Goal: Book appointment/travel/reservation

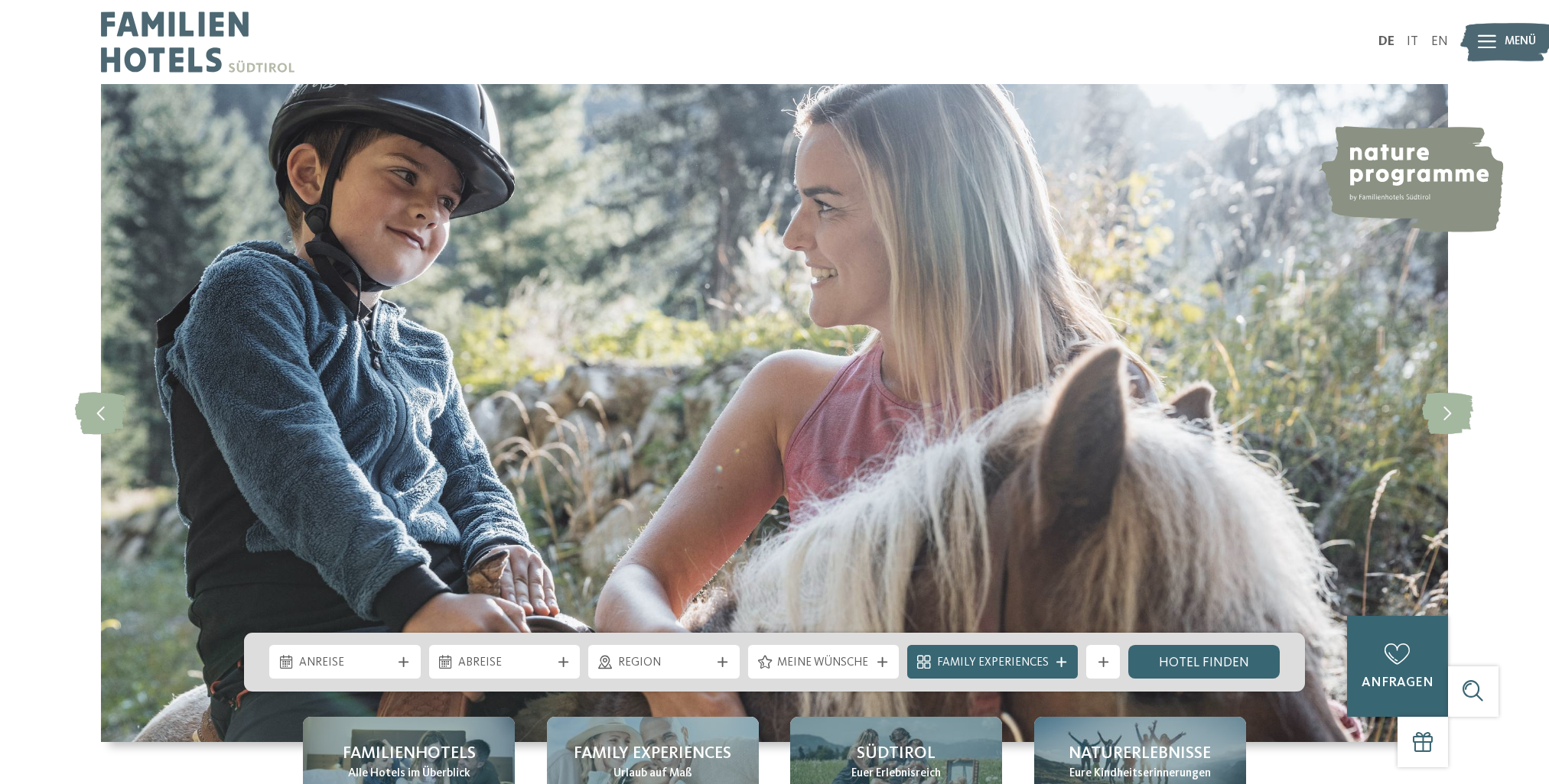
click at [386, 661] on span "Anreise" at bounding box center [345, 663] width 93 height 17
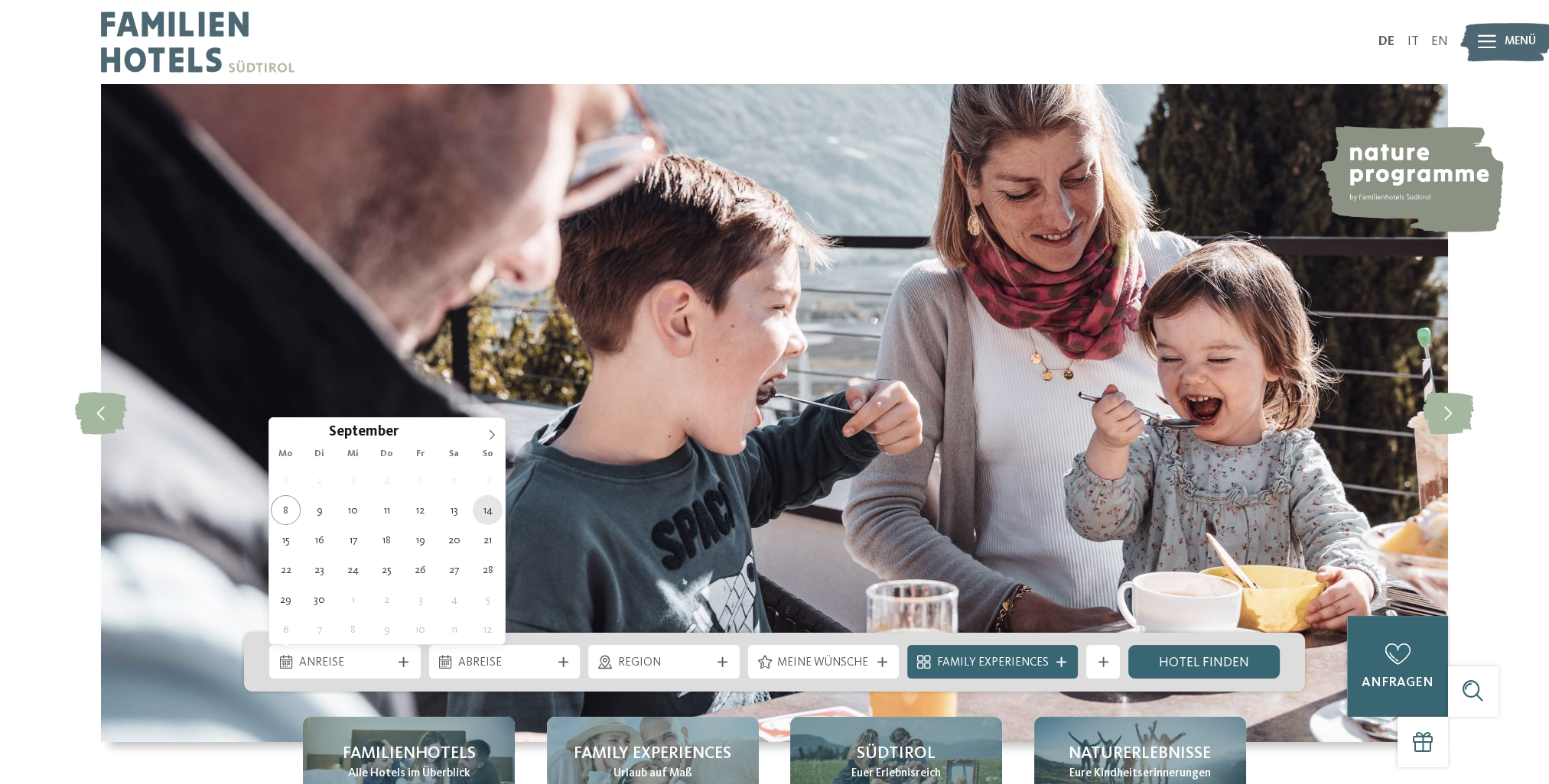
type div "[DATE]"
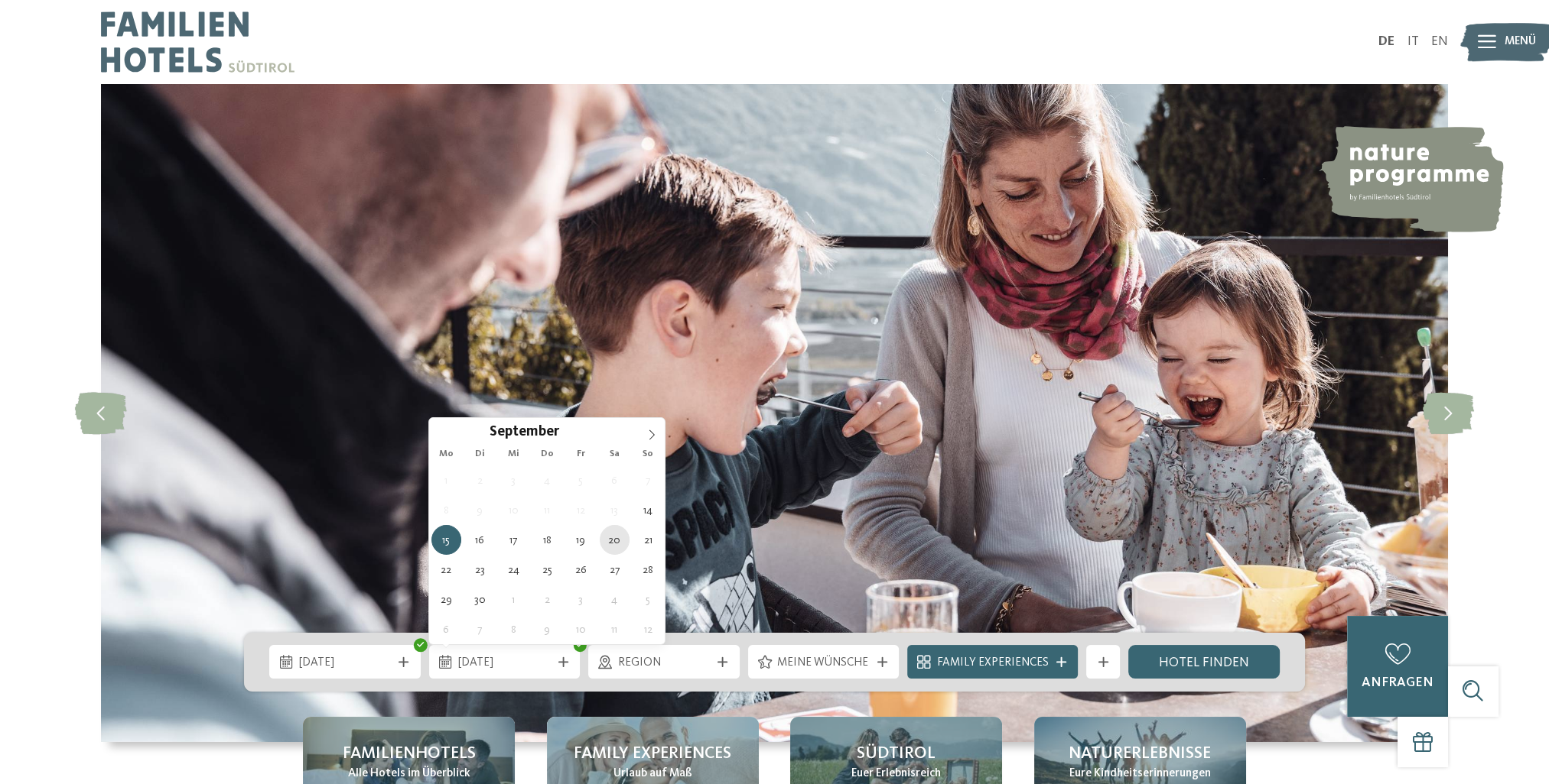
type div "[DATE]"
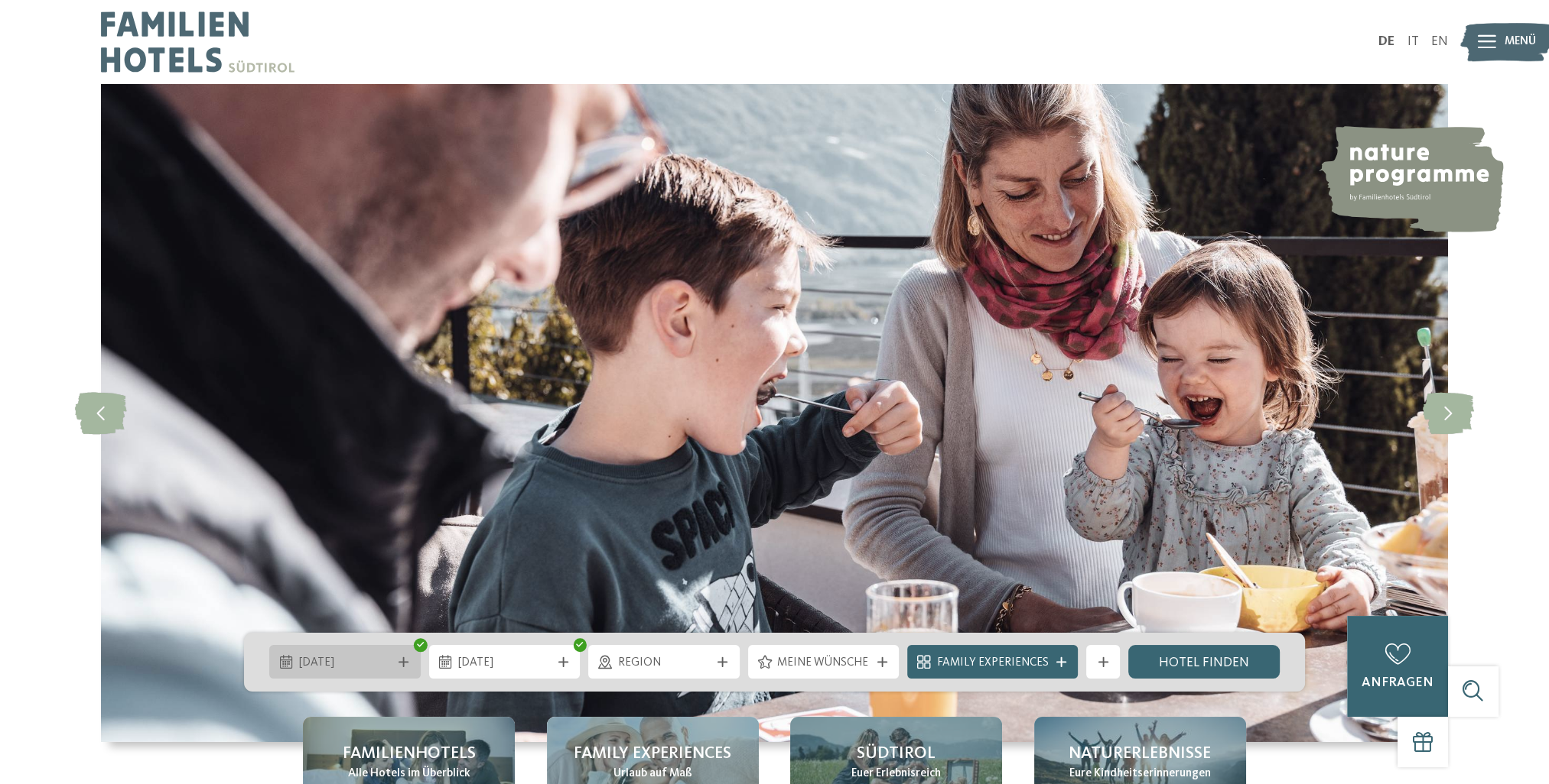
click at [358, 658] on span "[DATE]" at bounding box center [345, 663] width 93 height 17
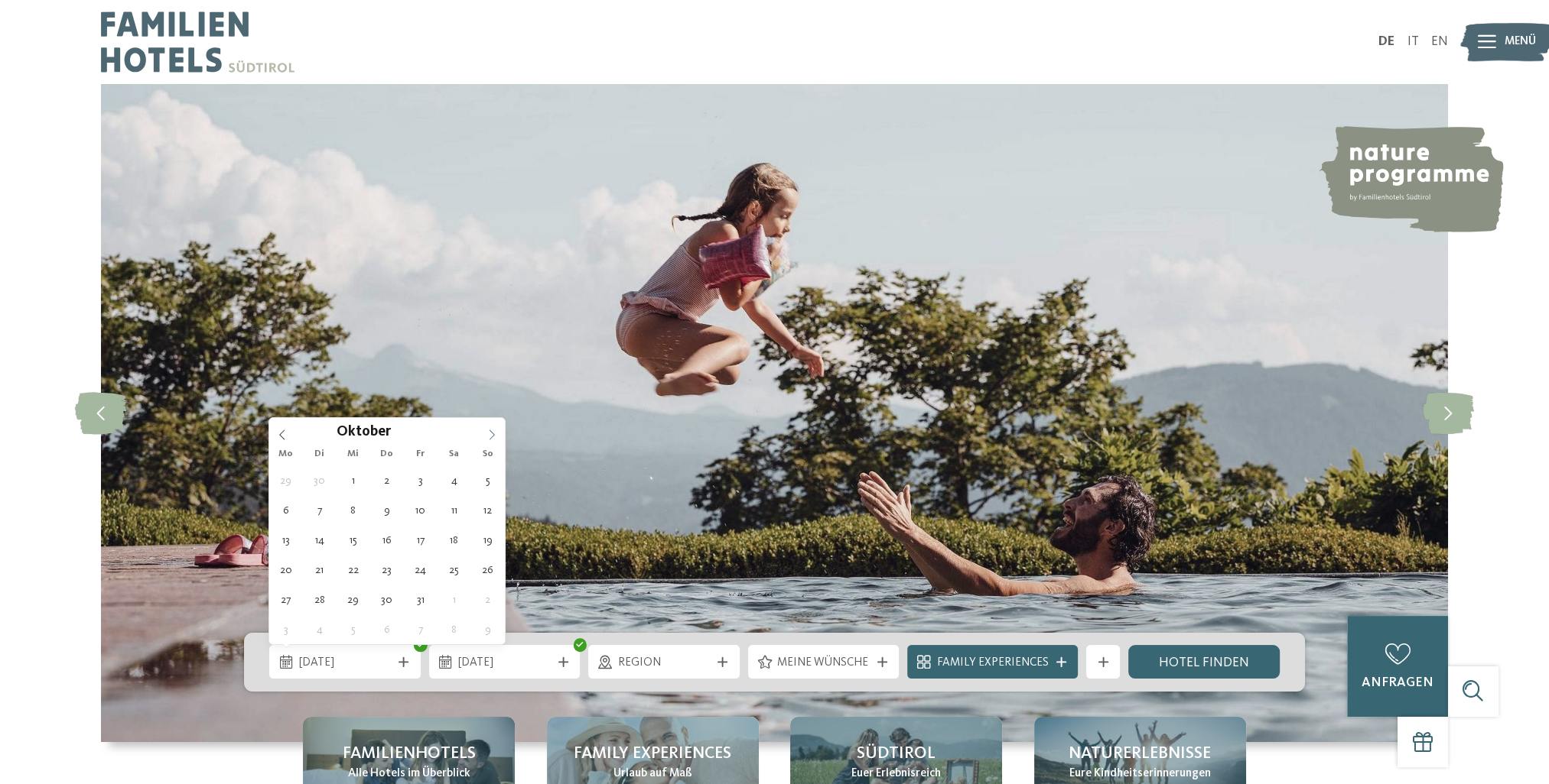
click at [491, 428] on span at bounding box center [492, 431] width 26 height 26
type input "****"
click at [491, 428] on span at bounding box center [492, 431] width 26 height 26
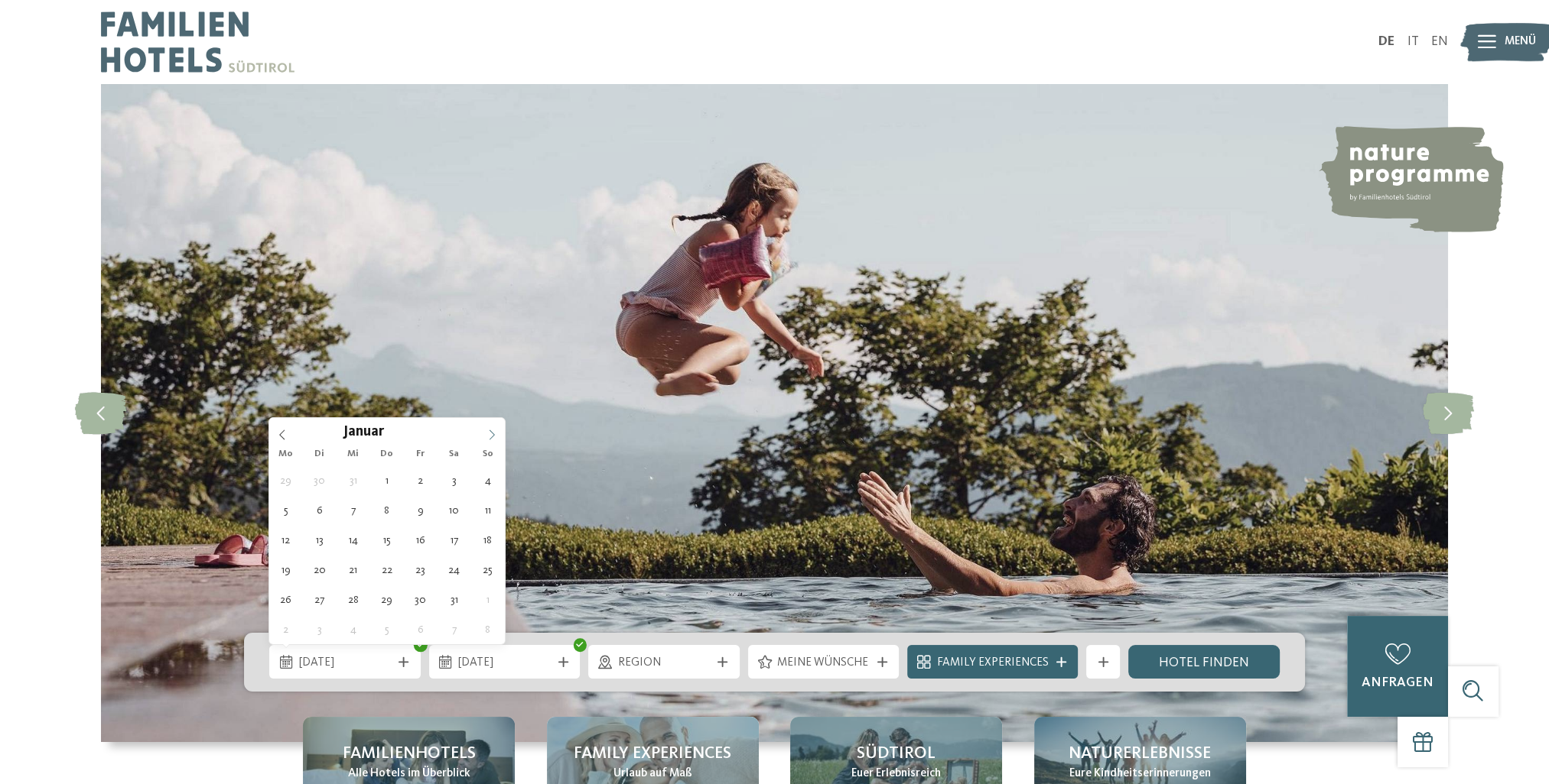
click at [491, 428] on span at bounding box center [492, 431] width 26 height 26
type div "[DATE]"
type input "****"
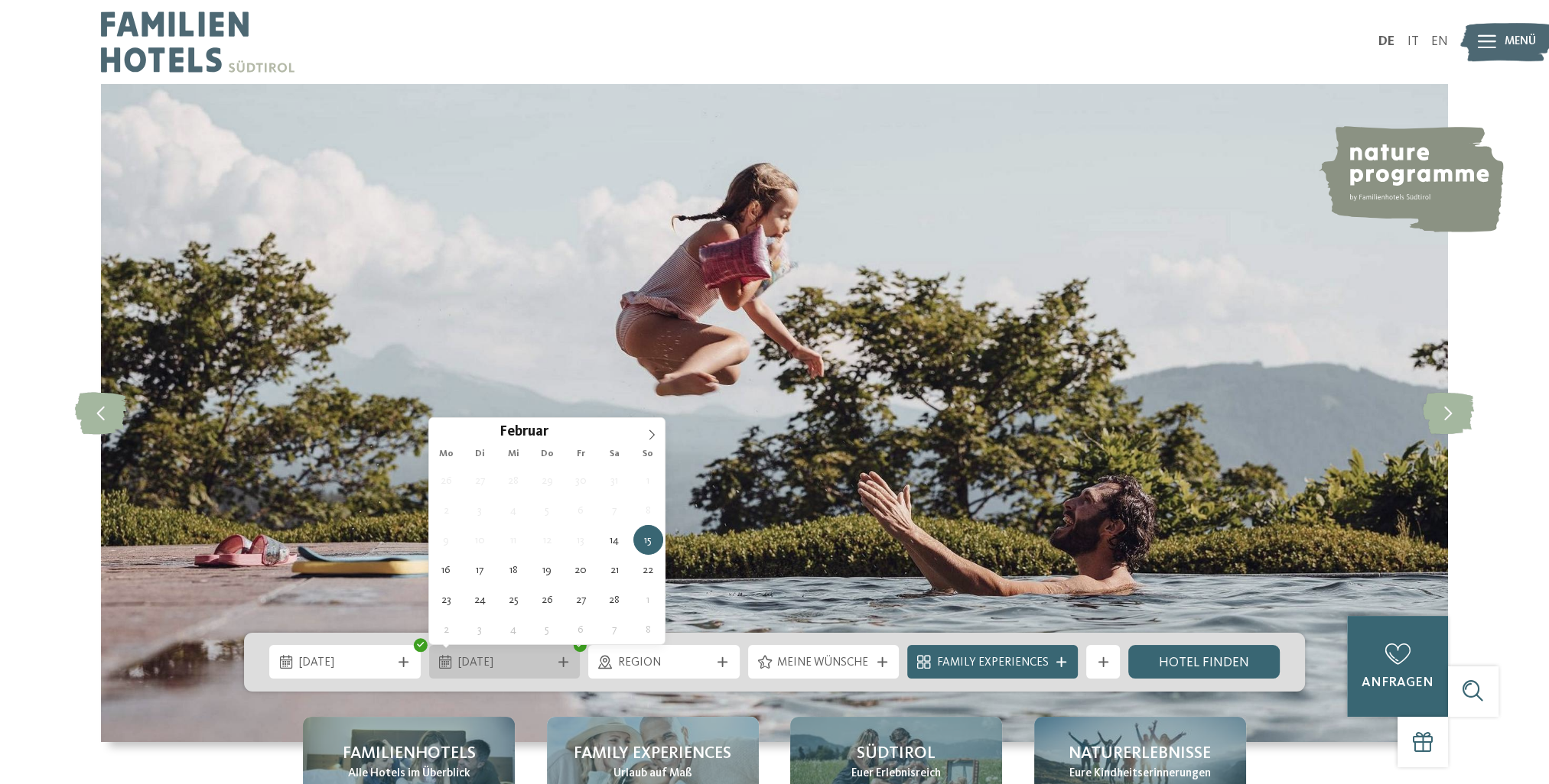
click at [552, 664] on div "[DATE]" at bounding box center [504, 663] width 101 height 19
type div "[DATE]"
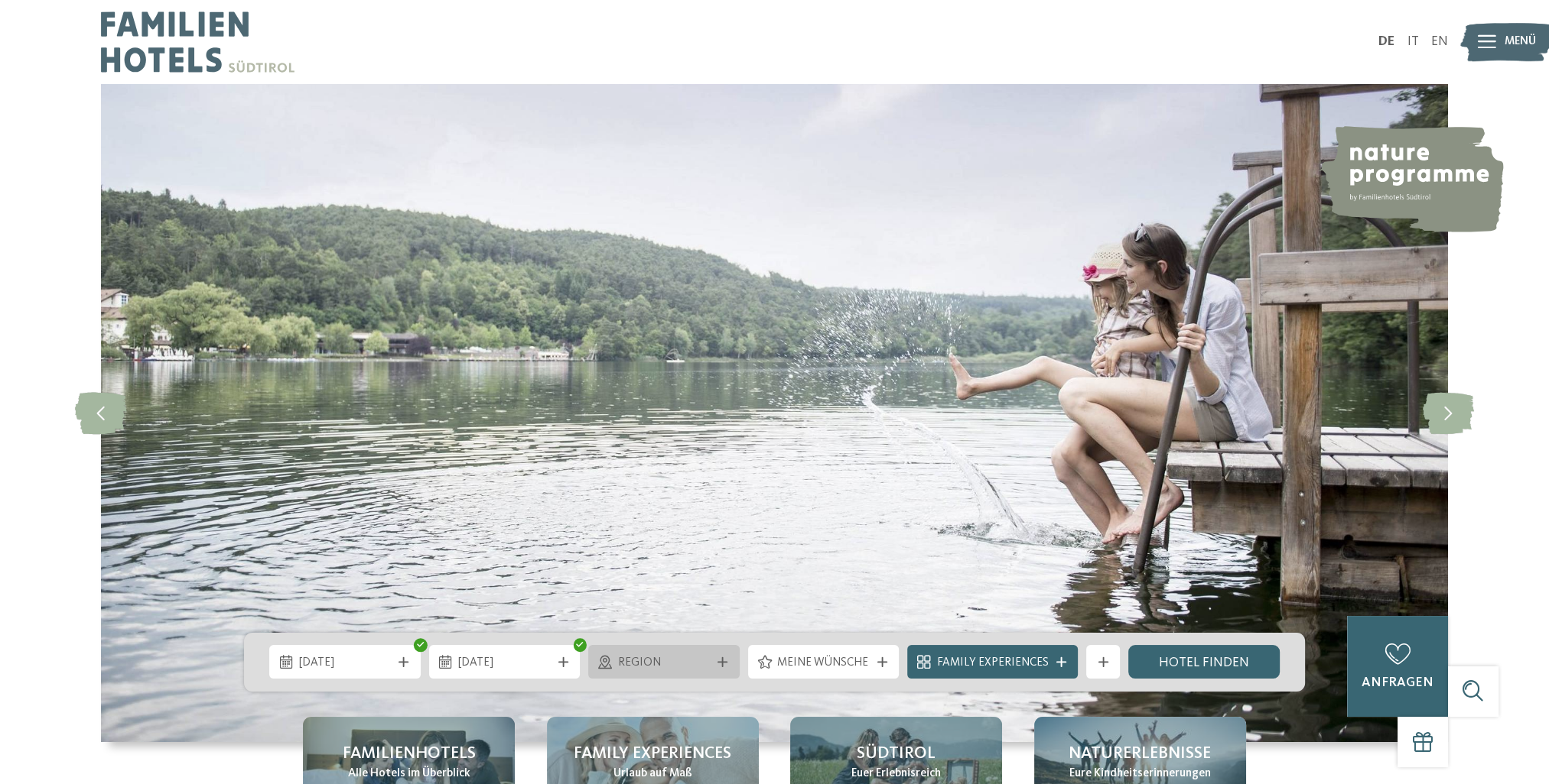
click at [722, 662] on icon at bounding box center [723, 662] width 10 height 10
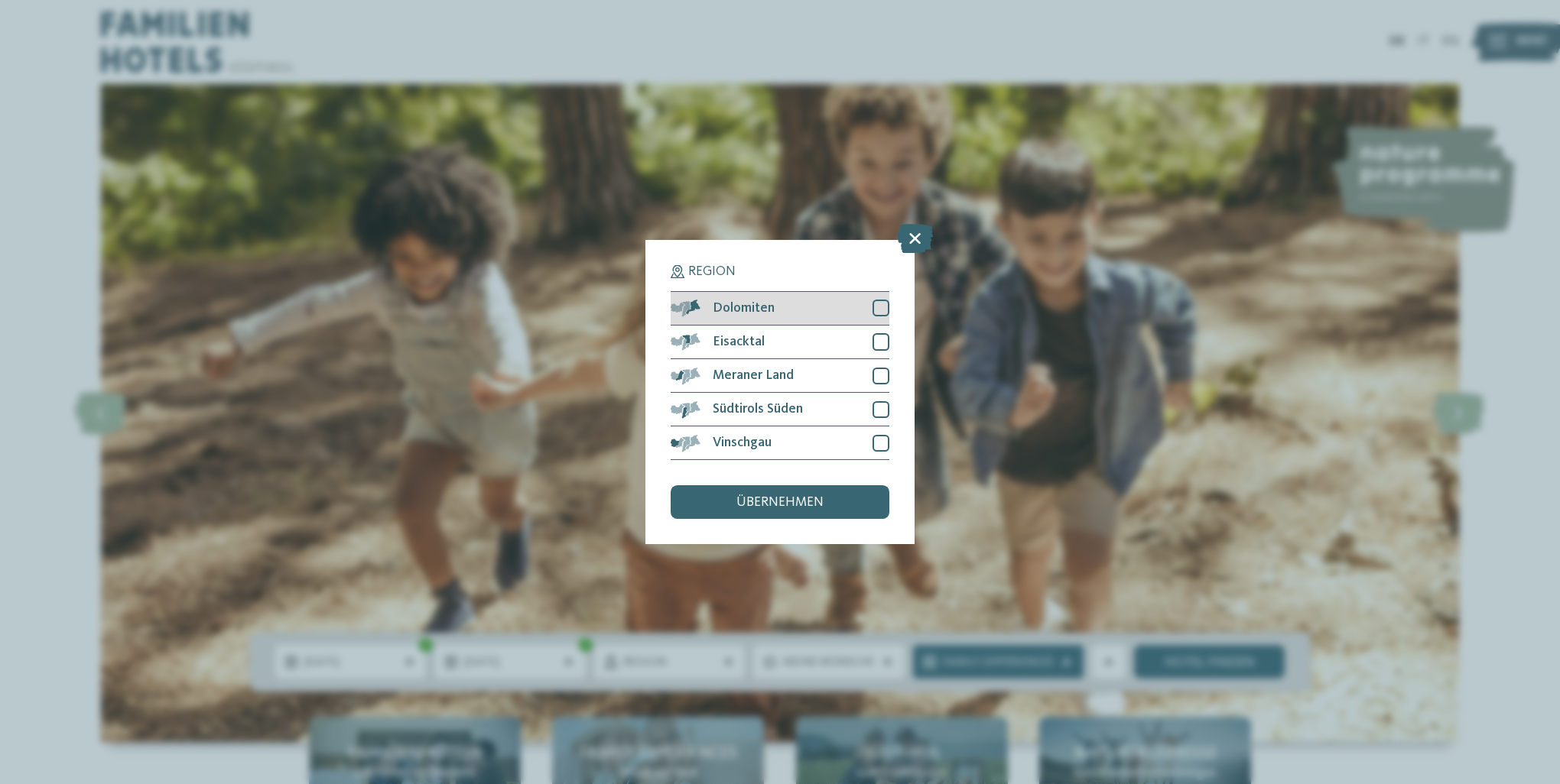
click at [879, 307] on div at bounding box center [881, 308] width 17 height 17
click at [826, 513] on div "übernehmen" at bounding box center [780, 502] width 219 height 34
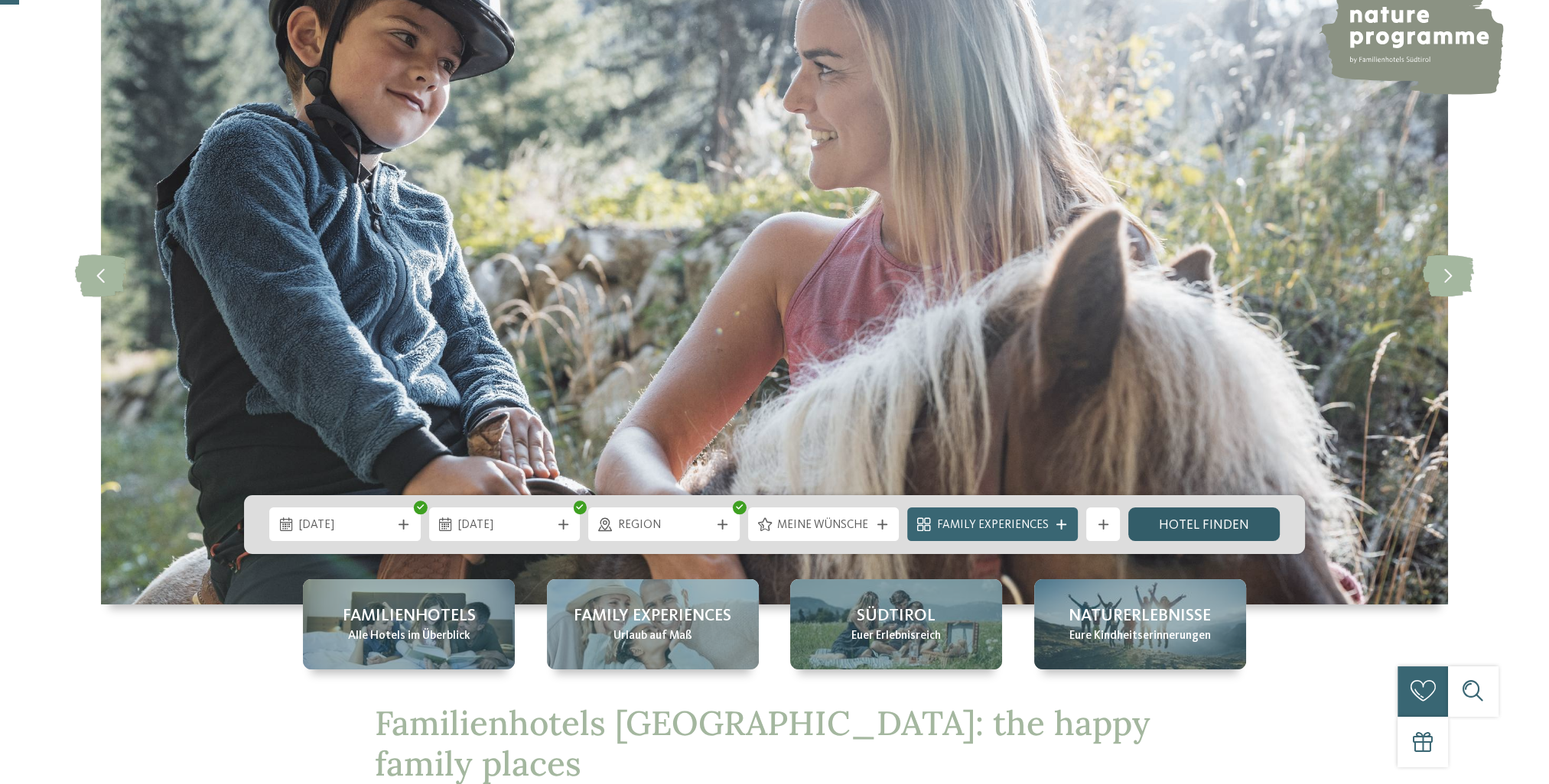
scroll to position [152, 0]
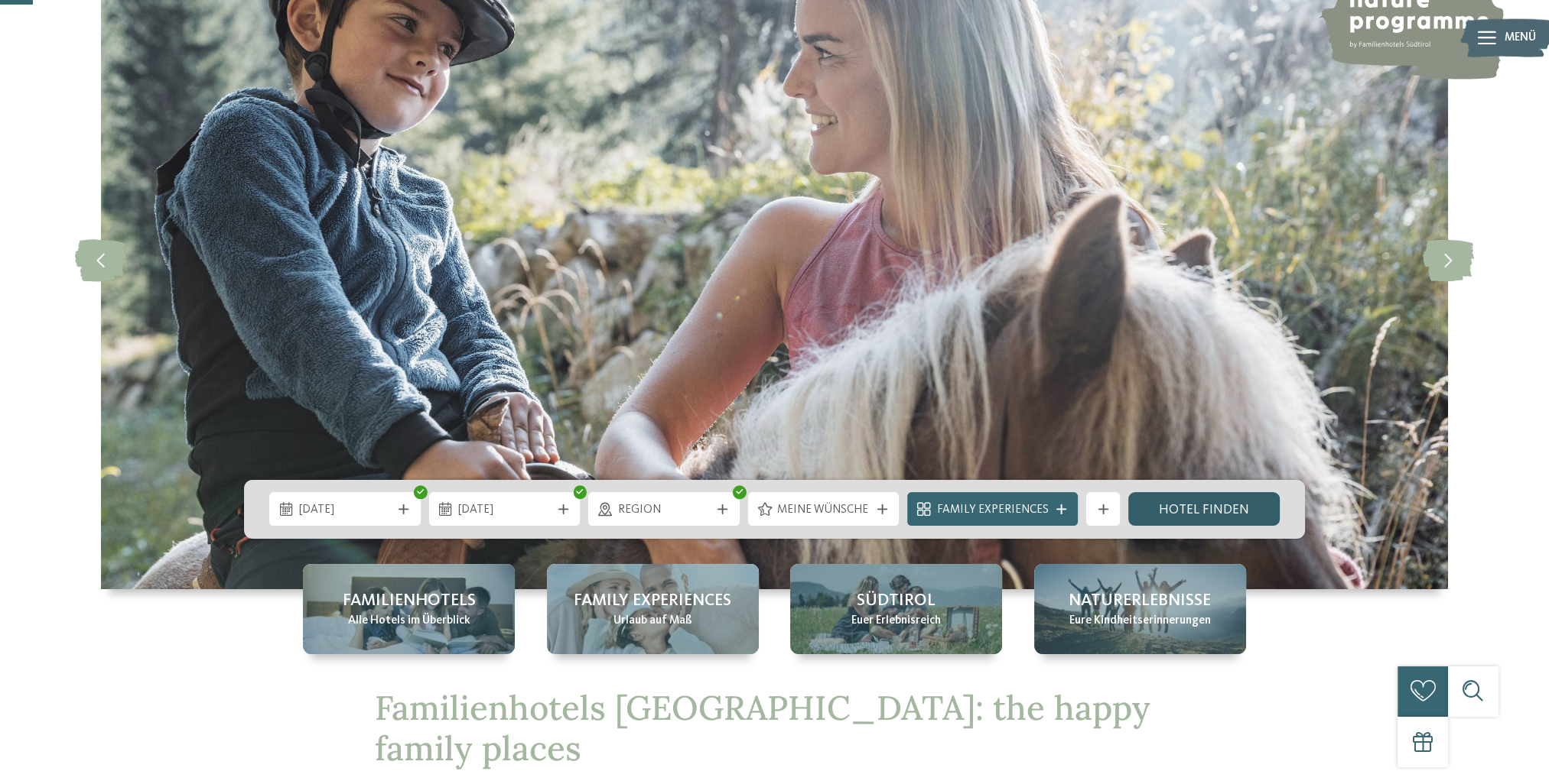
click at [1174, 519] on link "Hotel finden" at bounding box center [1204, 509] width 152 height 34
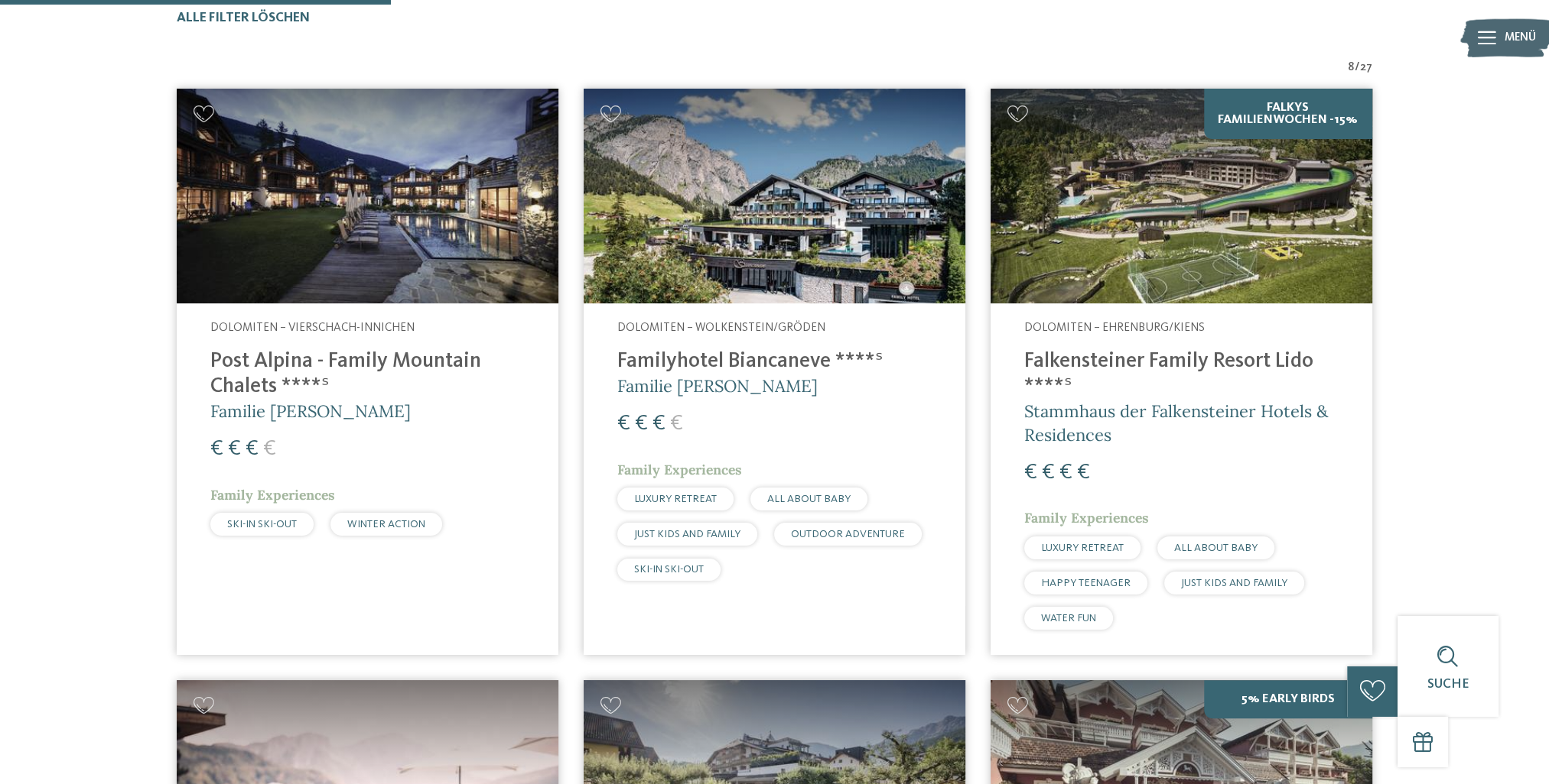
scroll to position [559, 0]
